Goal: Task Accomplishment & Management: Use online tool/utility

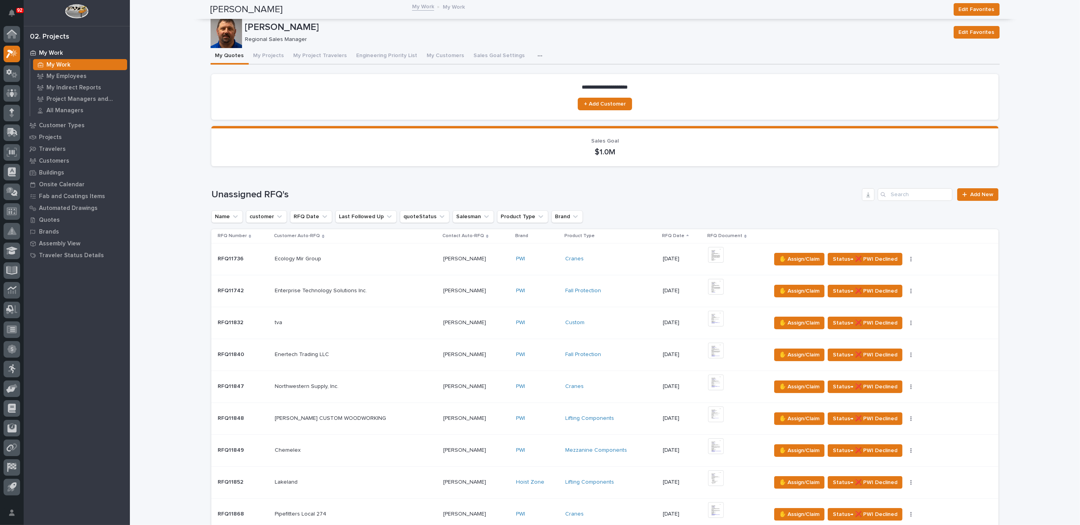
scroll to position [344, 0]
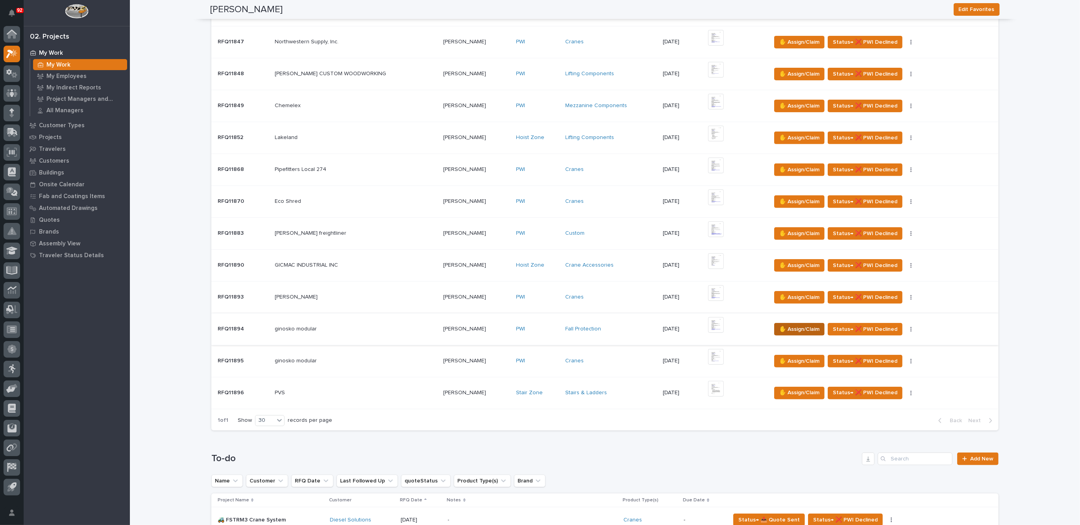
click at [781, 325] on span "✋ Assign/Claim" at bounding box center [800, 328] width 40 height 9
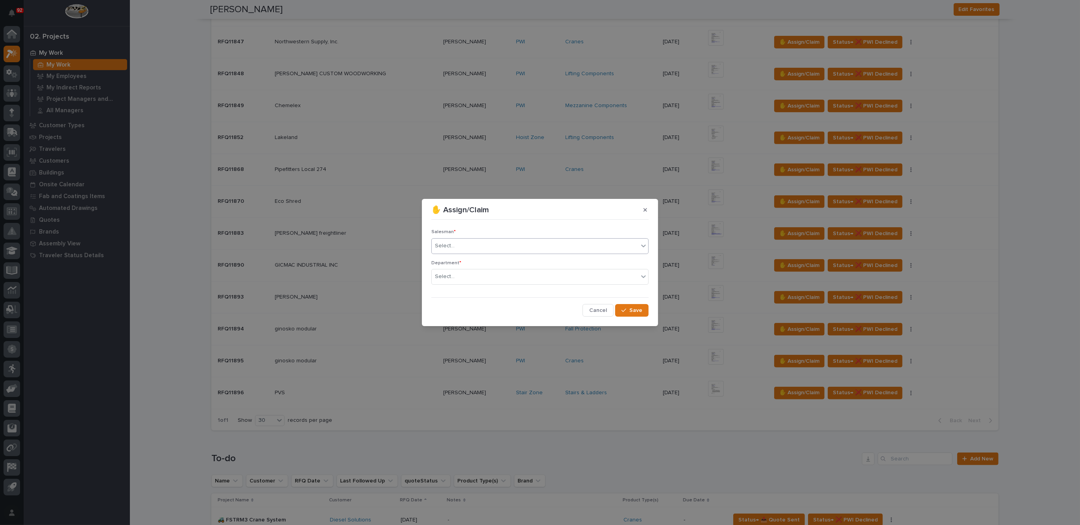
click at [464, 244] on div "Select..." at bounding box center [535, 245] width 207 height 13
type input "***"
click at [469, 256] on div "[PERSON_NAME]" at bounding box center [540, 261] width 217 height 14
click at [464, 276] on div "Select..." at bounding box center [535, 276] width 207 height 13
click at [459, 304] on span "Regional Sales" at bounding box center [455, 304] width 41 height 9
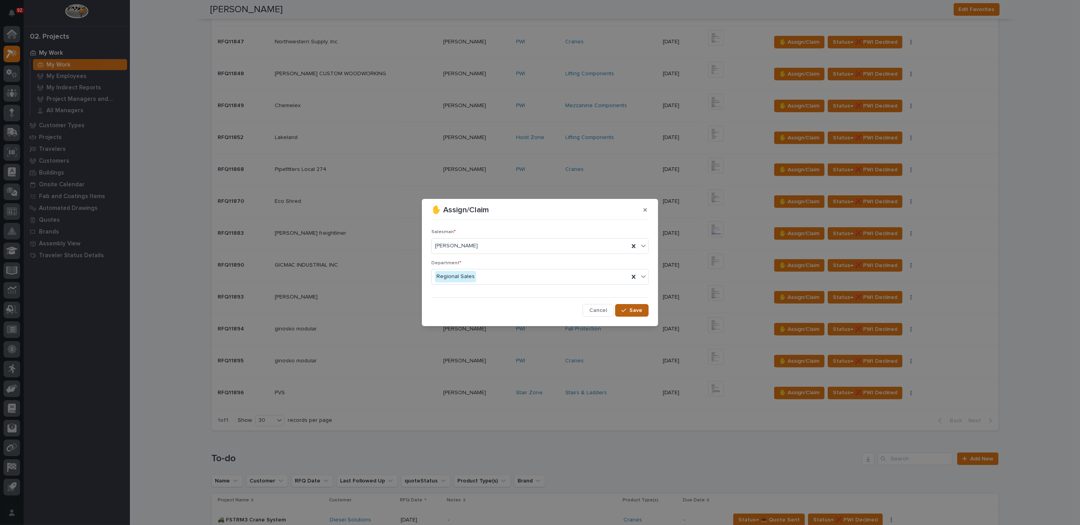
click at [639, 310] on span "Save" at bounding box center [636, 310] width 13 height 7
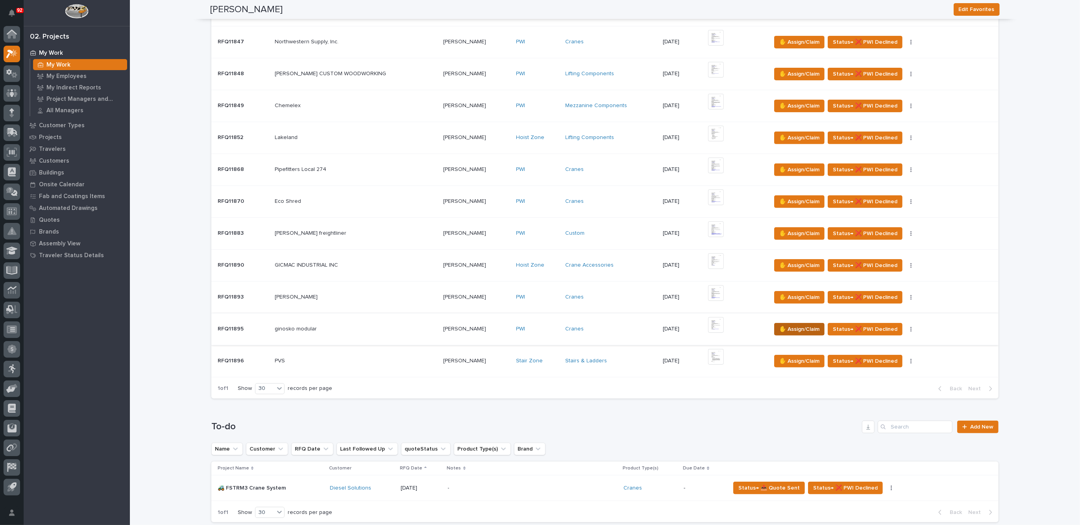
click at [780, 326] on span "✋ Assign/Claim" at bounding box center [800, 328] width 40 height 9
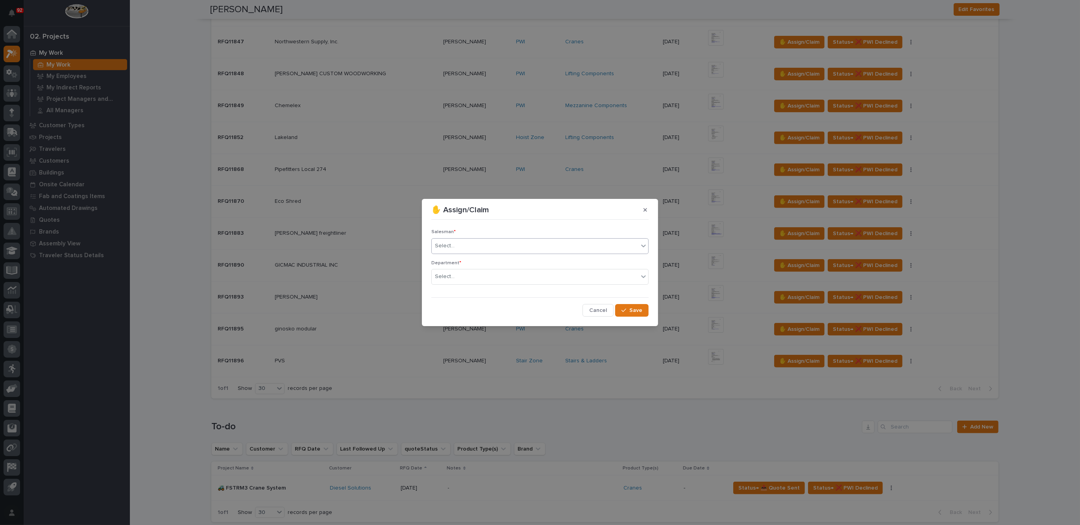
click at [456, 246] on input "text" at bounding box center [456, 246] width 1 height 7
type input "***"
click at [467, 261] on div "[PERSON_NAME]" at bounding box center [540, 261] width 217 height 14
click at [458, 275] on div "Select..." at bounding box center [535, 276] width 207 height 13
click at [472, 306] on span "Regional Sales" at bounding box center [455, 304] width 41 height 9
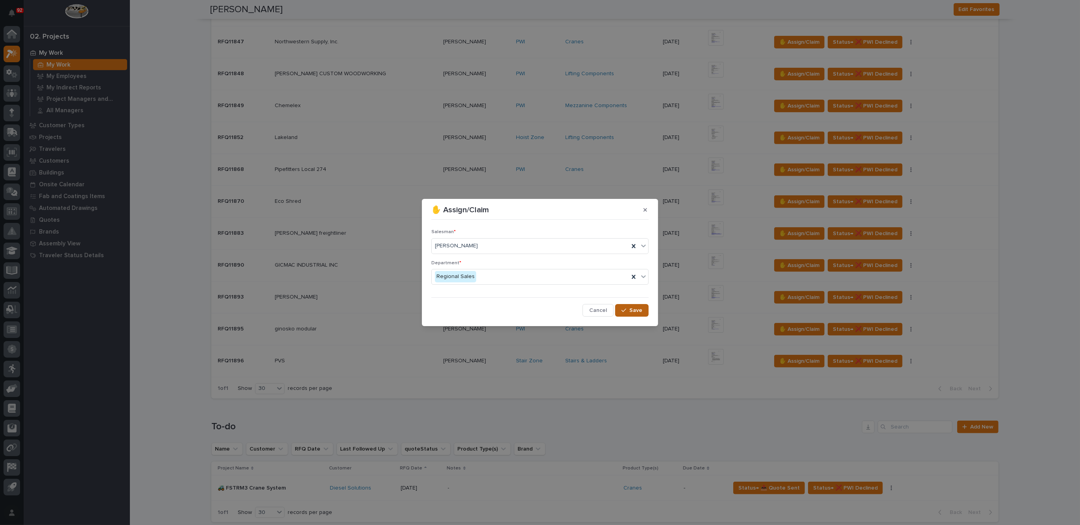
click at [632, 310] on span "Save" at bounding box center [636, 310] width 13 height 7
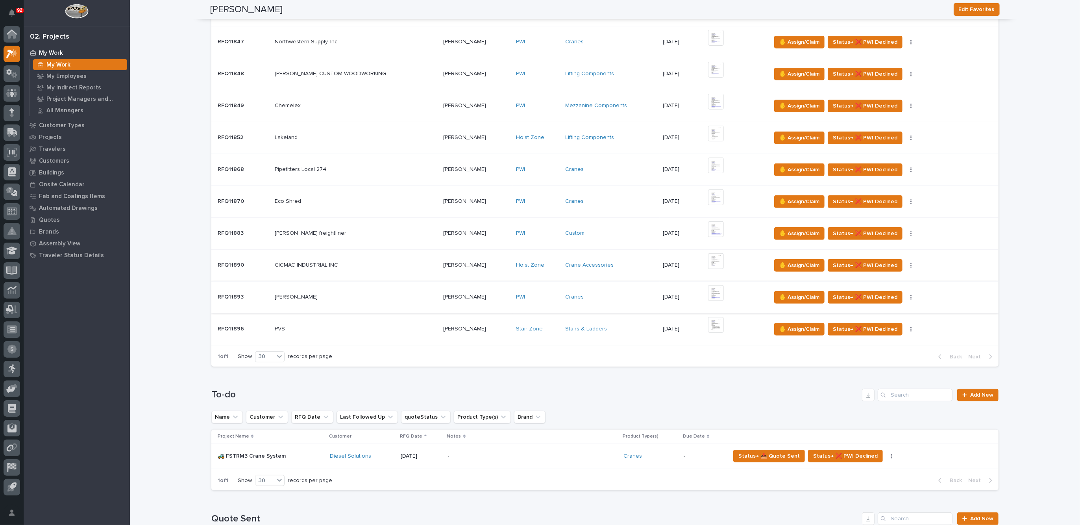
click at [708, 291] on img at bounding box center [716, 293] width 16 height 16
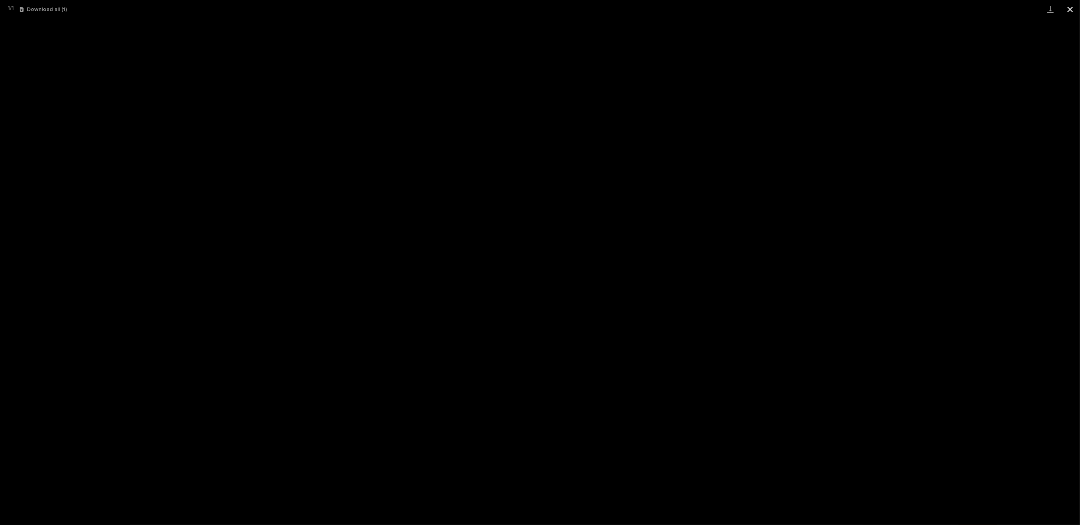
click at [1074, 7] on button "Close gallery" at bounding box center [1071, 9] width 20 height 19
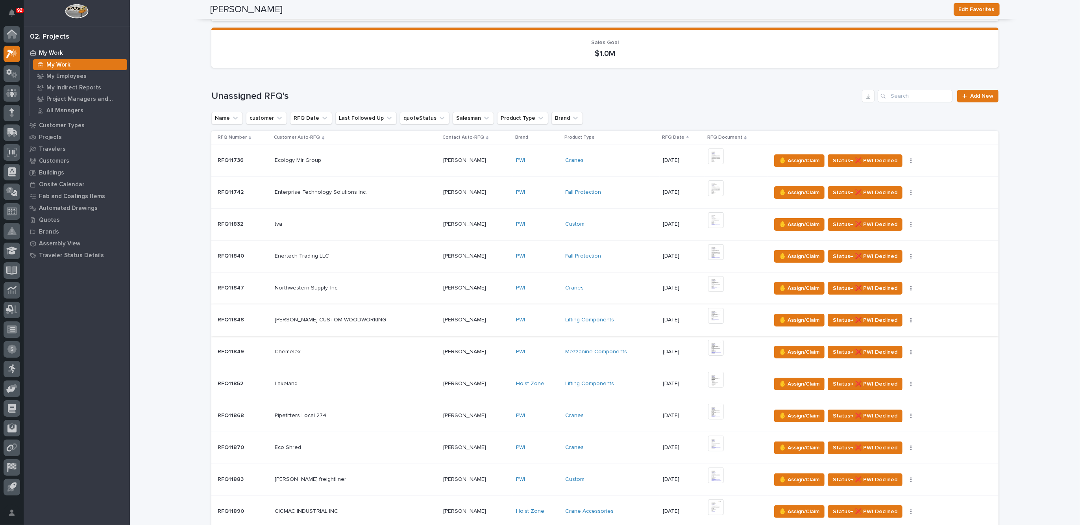
scroll to position [246, 0]
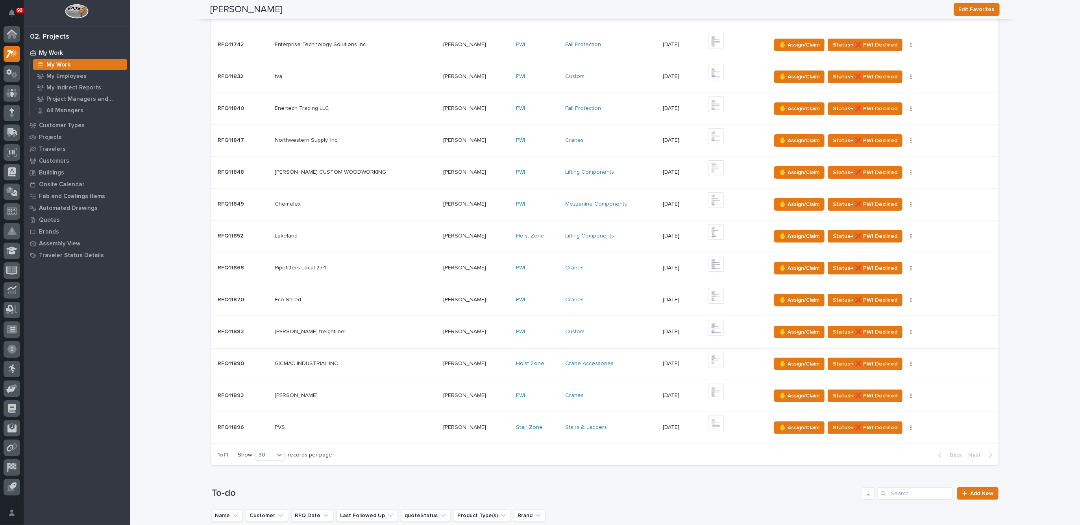
click at [708, 323] on img at bounding box center [716, 328] width 16 height 16
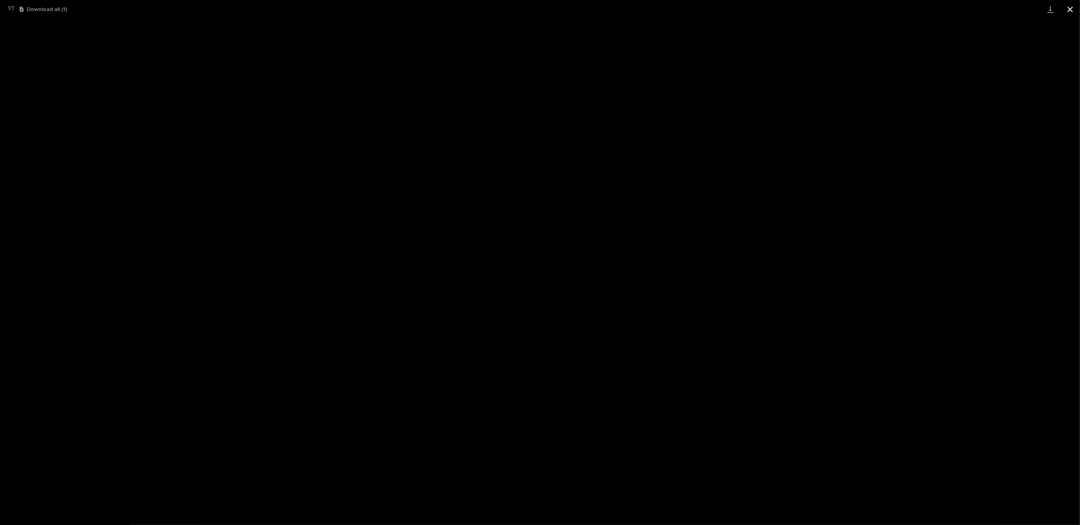
click at [1070, 9] on button "Close gallery" at bounding box center [1071, 9] width 20 height 19
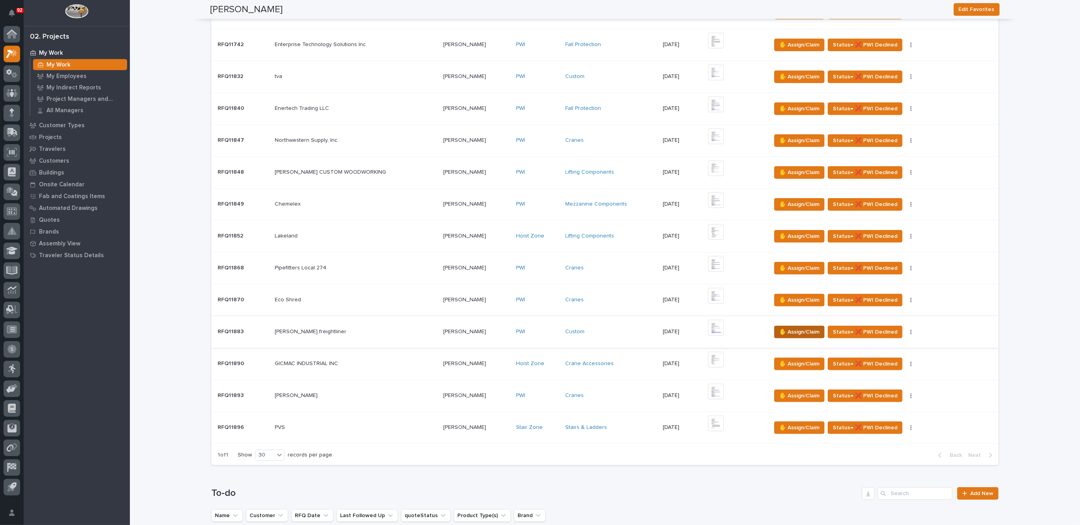
click at [801, 327] on span "✋ Assign/Claim" at bounding box center [800, 331] width 40 height 9
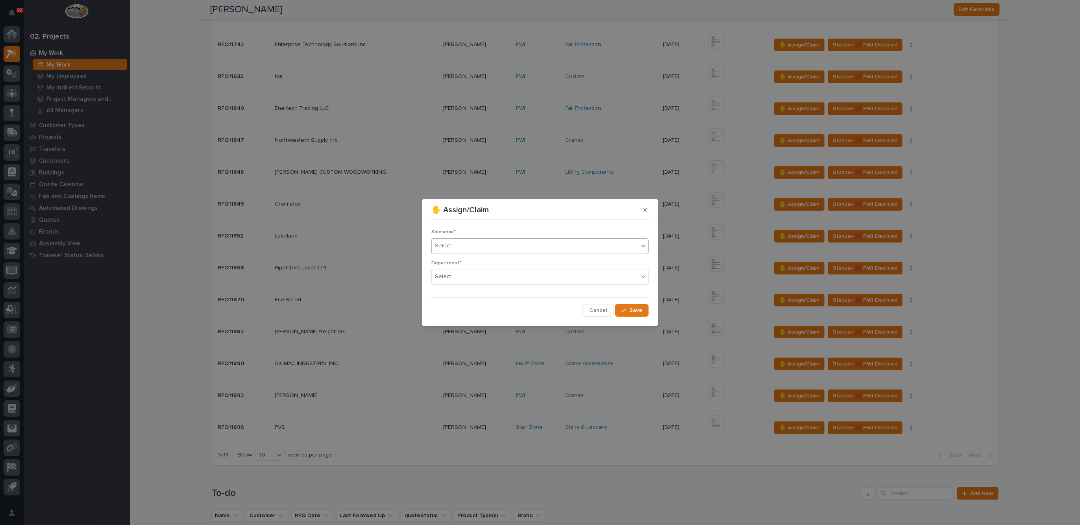
click at [451, 243] on div "Select..." at bounding box center [445, 246] width 20 height 8
type input "***"
click at [473, 259] on div "[PERSON_NAME]" at bounding box center [540, 261] width 217 height 14
click at [633, 243] on icon at bounding box center [634, 246] width 8 height 8
type input "***"
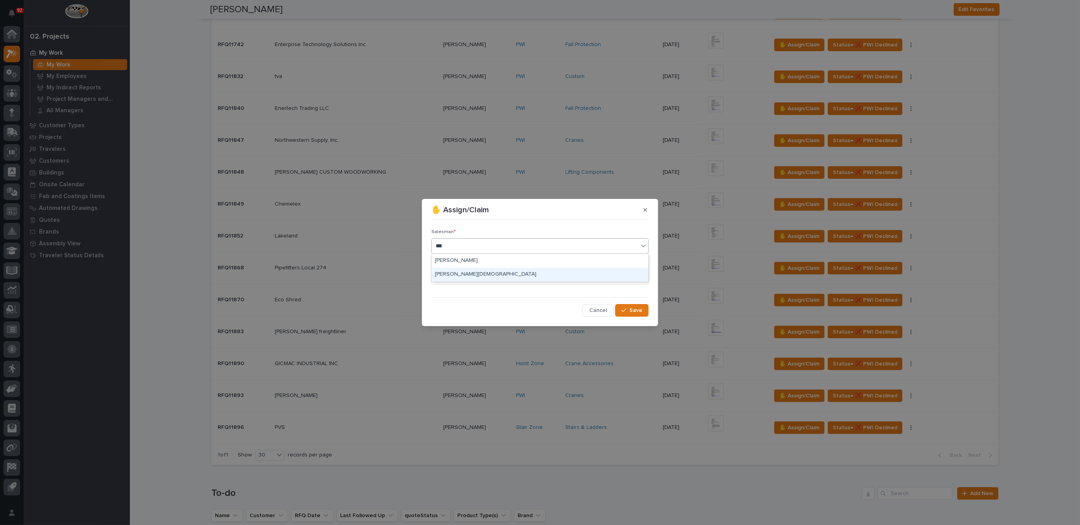
click at [457, 277] on div "[PERSON_NAME][DEMOGRAPHIC_DATA]" at bounding box center [540, 275] width 217 height 14
click at [459, 275] on div "Select..." at bounding box center [535, 276] width 207 height 13
click at [456, 305] on span "Regional Sales" at bounding box center [455, 304] width 41 height 9
click at [642, 307] on span "Save" at bounding box center [636, 310] width 13 height 7
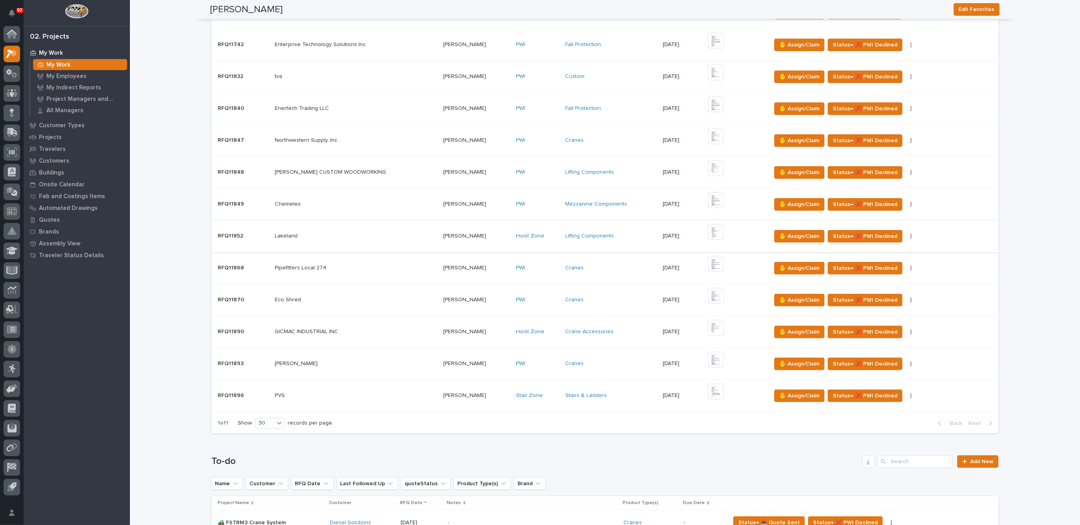
click at [708, 228] on img at bounding box center [716, 232] width 16 height 16
click at [708, 293] on img at bounding box center [716, 296] width 16 height 16
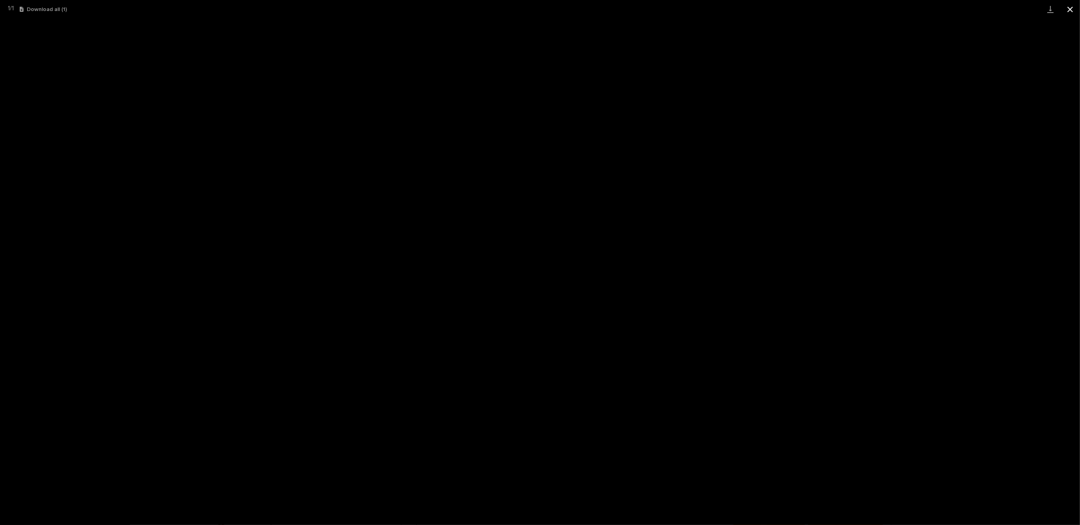
click at [1068, 8] on button "Close gallery" at bounding box center [1071, 9] width 20 height 19
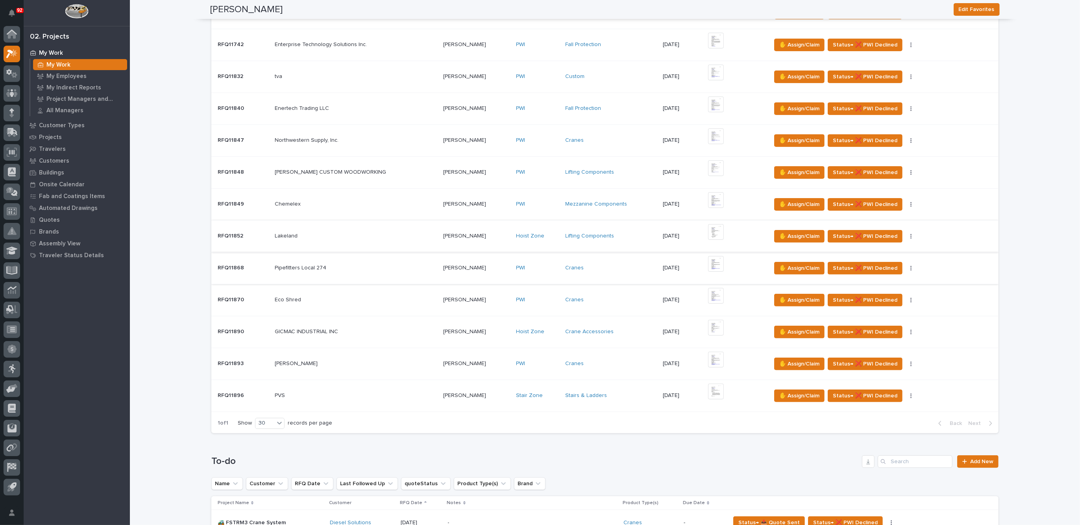
click at [708, 260] on img at bounding box center [716, 264] width 16 height 16
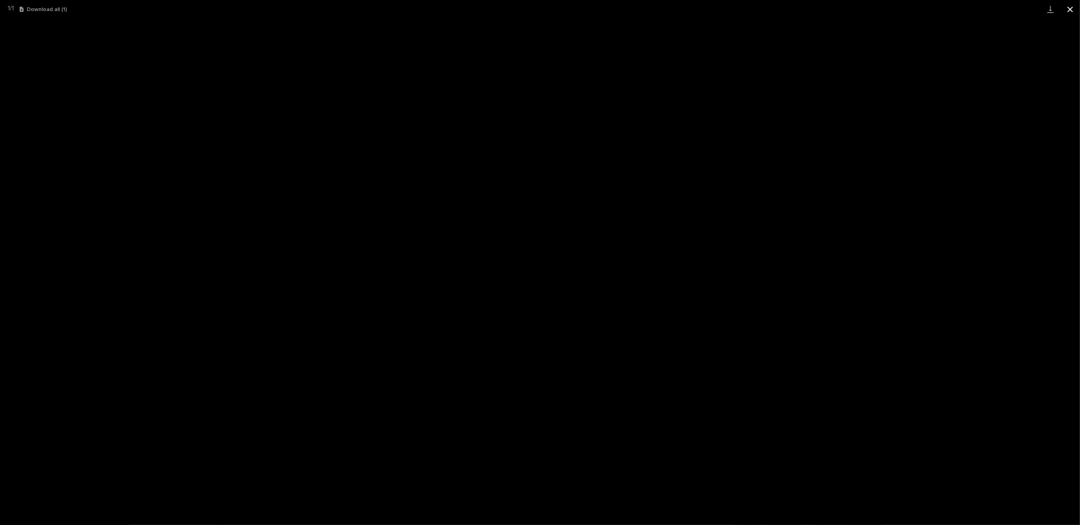
click at [1070, 4] on button "Close gallery" at bounding box center [1071, 9] width 20 height 19
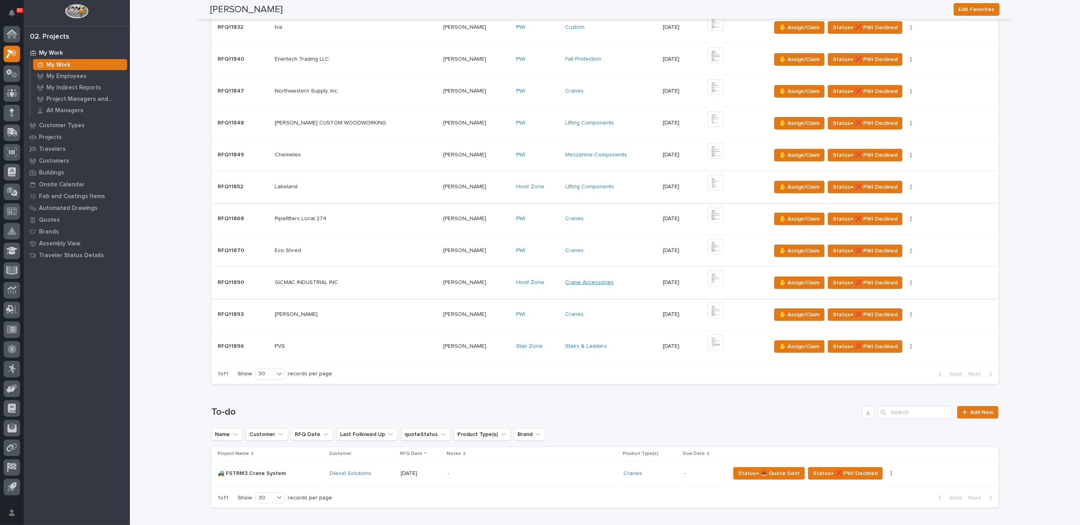
scroll to position [49, 0]
